Goal: Information Seeking & Learning: Learn about a topic

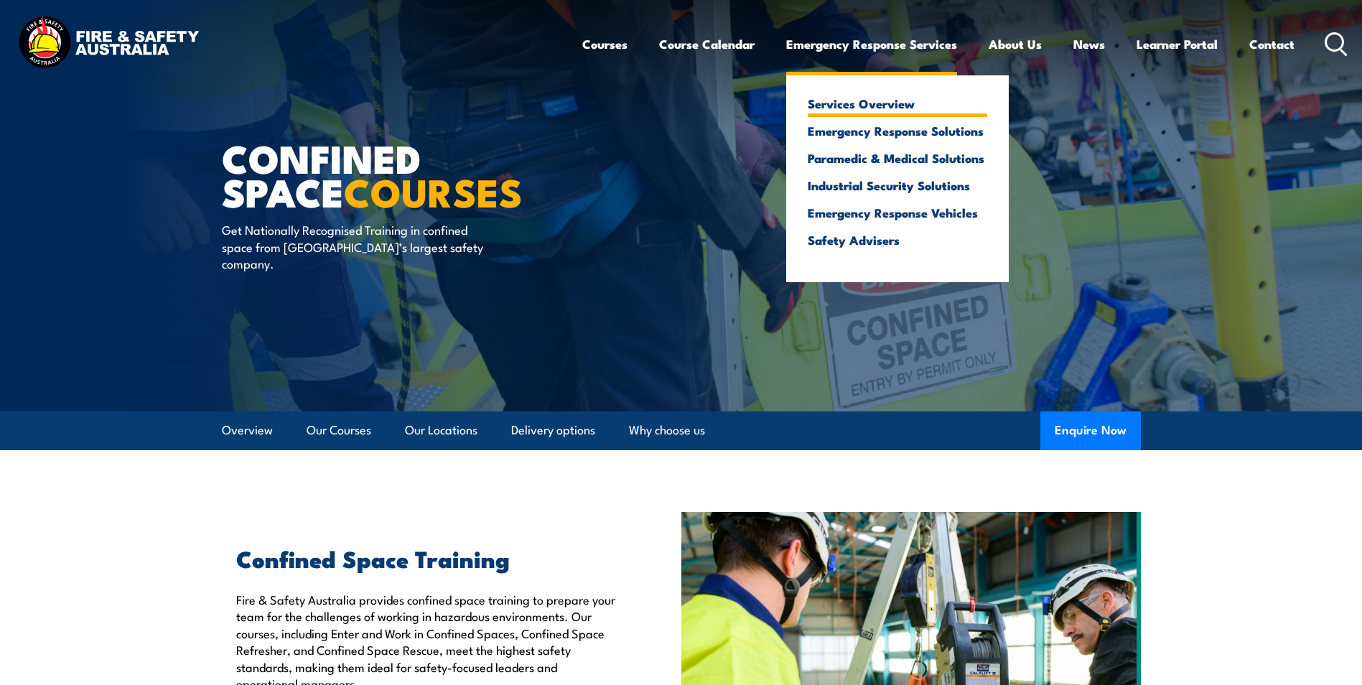
click at [842, 103] on link "Services Overview" at bounding box center [898, 103] width 180 height 13
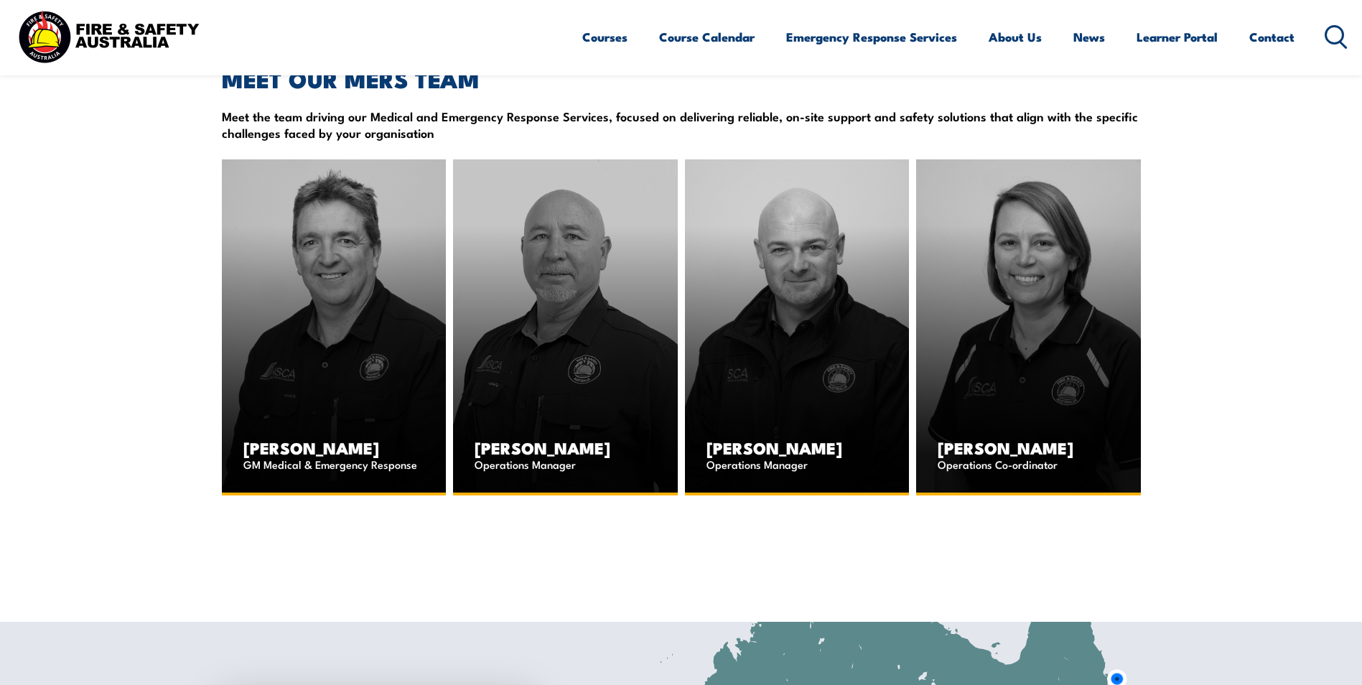
scroll to position [3339, 0]
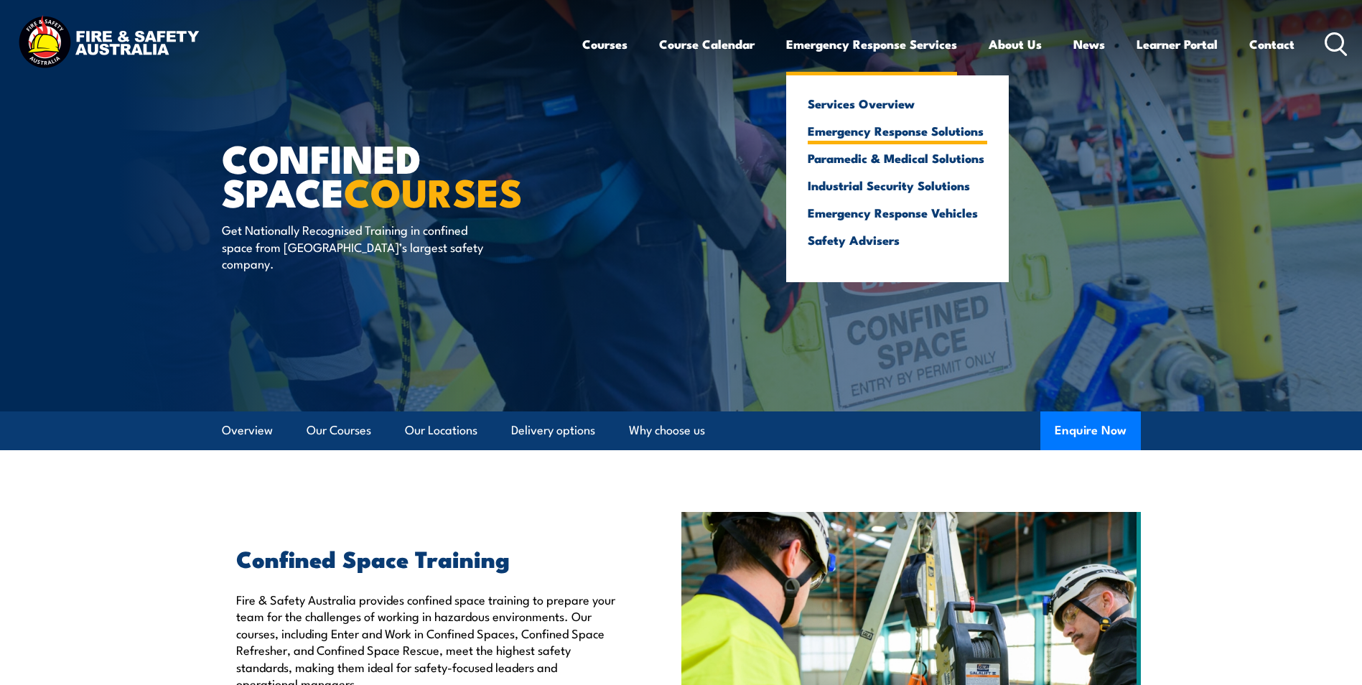
click at [896, 129] on link "Emergency Response Solutions" at bounding box center [898, 130] width 180 height 13
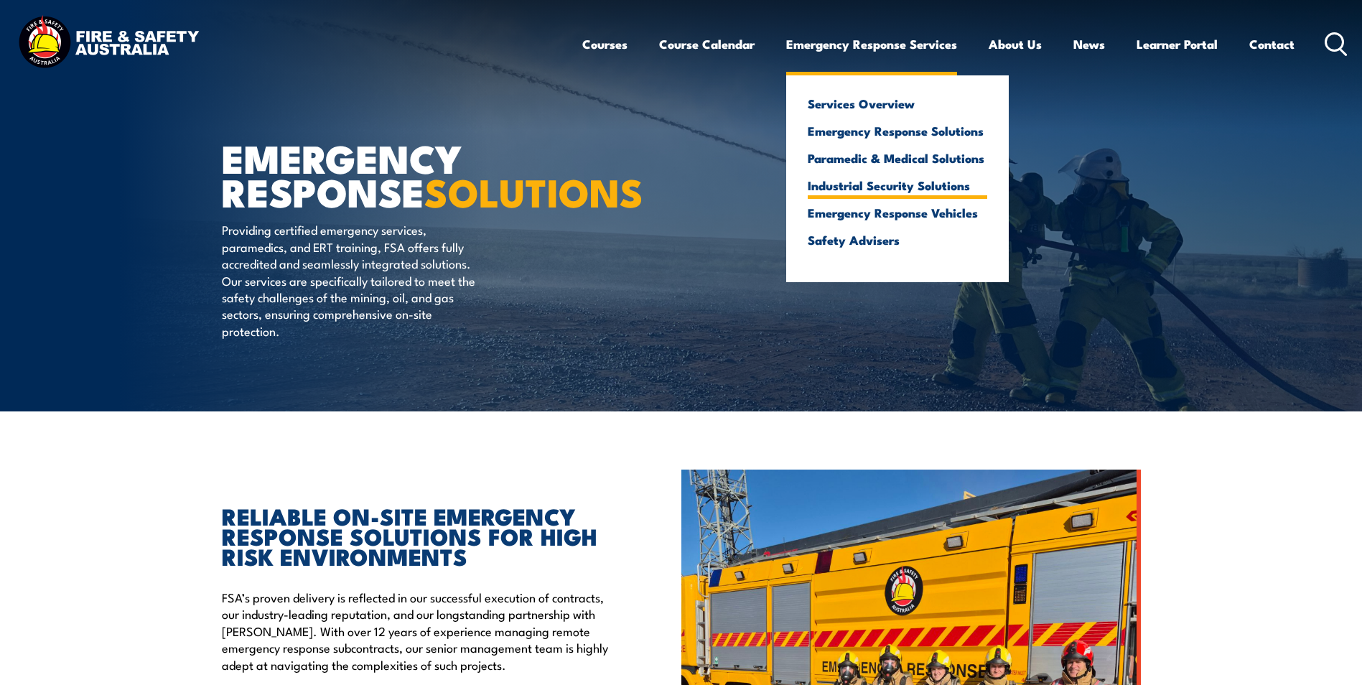
click at [845, 186] on link "Industrial Security Solutions" at bounding box center [898, 185] width 180 height 13
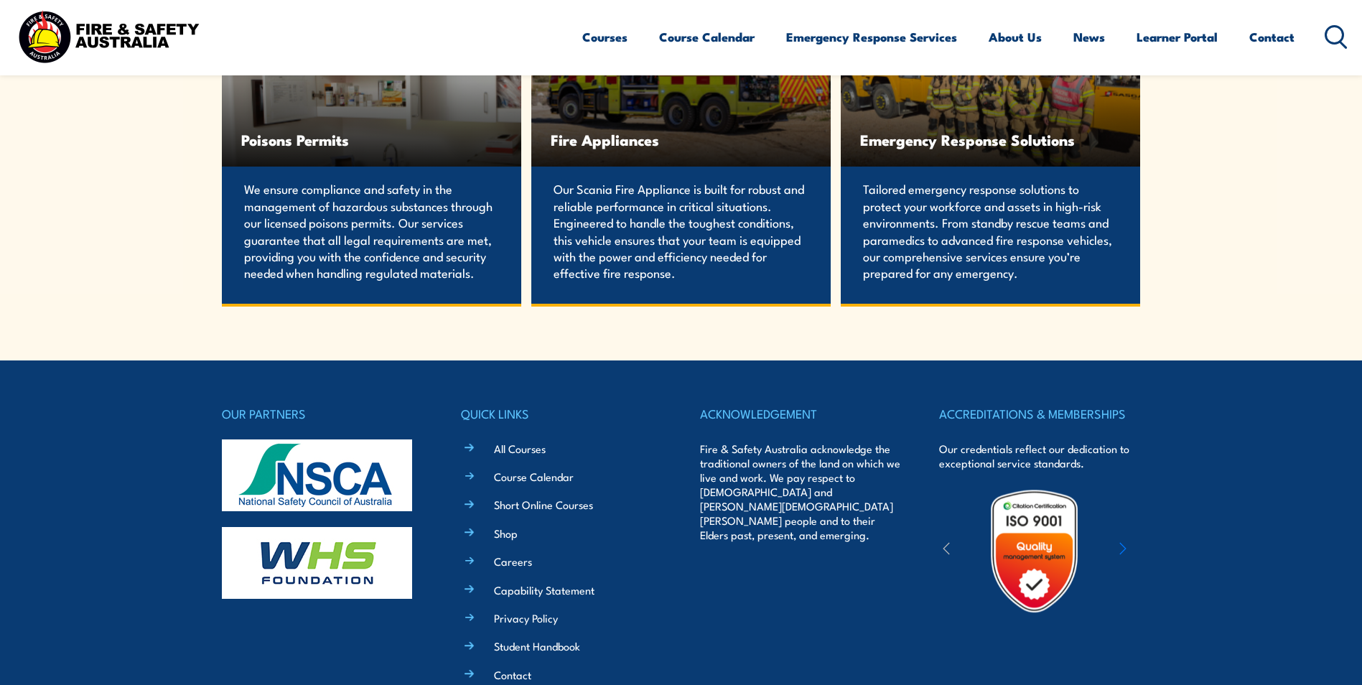
scroll to position [3151, 0]
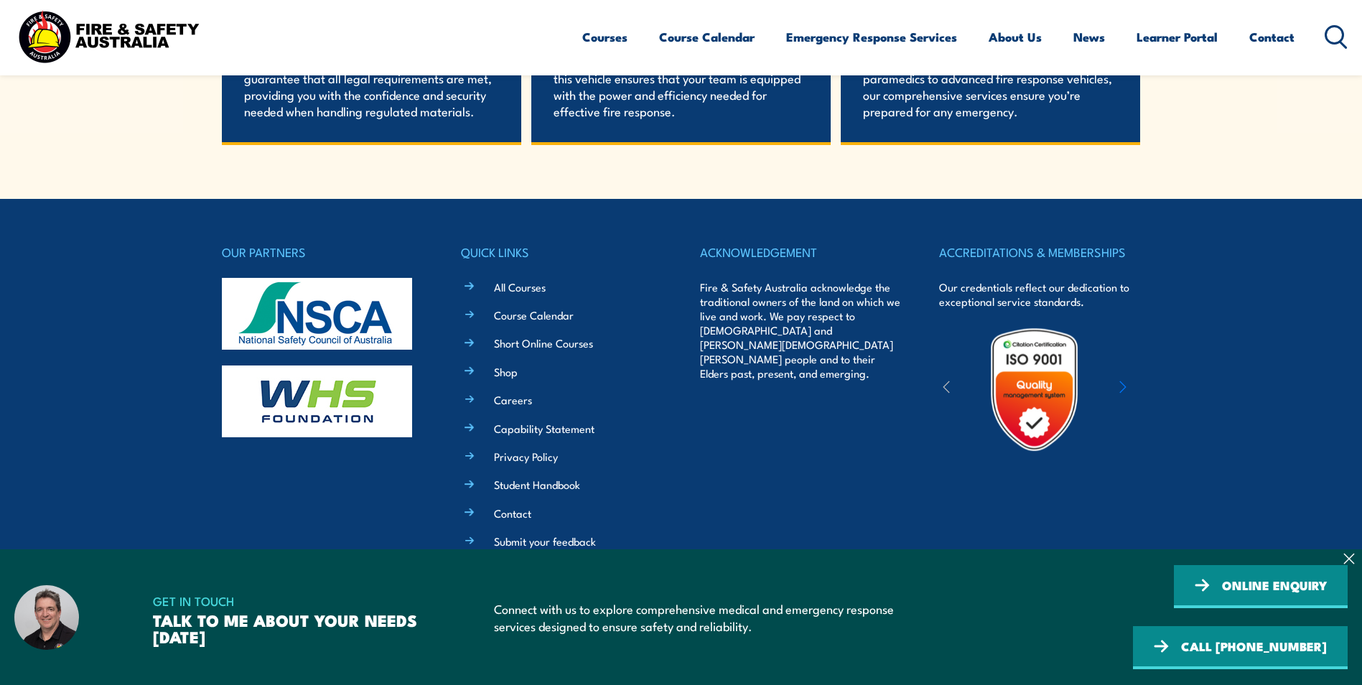
drag, startPoint x: 1238, startPoint y: 412, endPoint x: 1120, endPoint y: 351, distance: 133.3
click at [1238, 412] on footer "OUR PARTNERS QUICK LINKS All Courses Course Calendar Short Online Courses Shop …" at bounding box center [681, 442] width 1362 height 486
